Goal: Check status: Check status

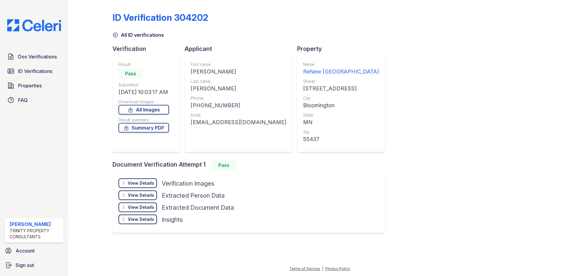
click at [43, 60] on link "Doc Verifications" at bounding box center [34, 57] width 59 height 12
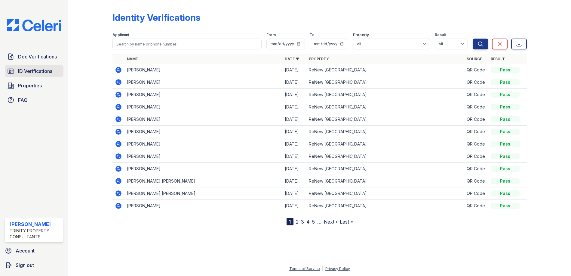
click at [40, 70] on span "ID Verifications" at bounding box center [35, 70] width 34 height 7
click at [120, 69] on icon at bounding box center [119, 70] width 6 height 6
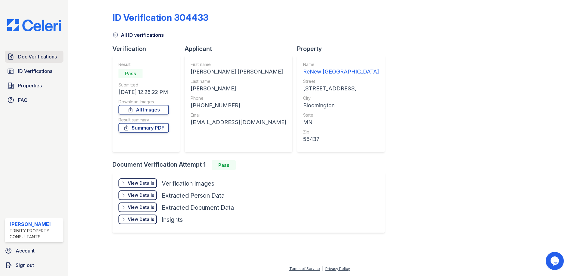
click at [43, 56] on span "Doc Verifications" at bounding box center [37, 56] width 39 height 7
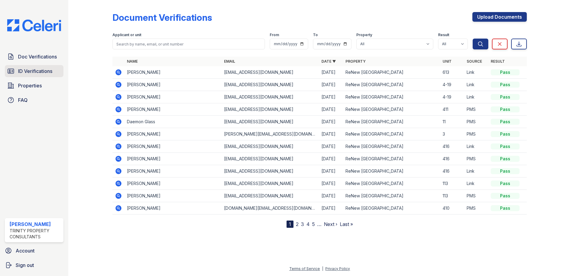
click at [57, 75] on link "ID Verifications" at bounding box center [34, 71] width 59 height 12
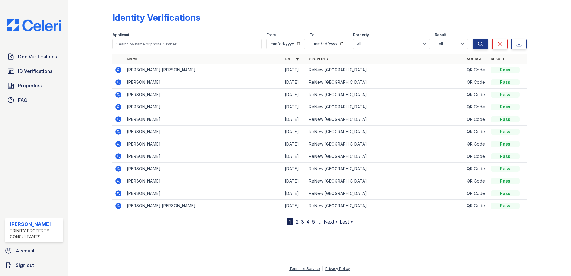
click at [116, 68] on icon at bounding box center [118, 69] width 7 height 7
